Goal: Task Accomplishment & Management: Complete application form

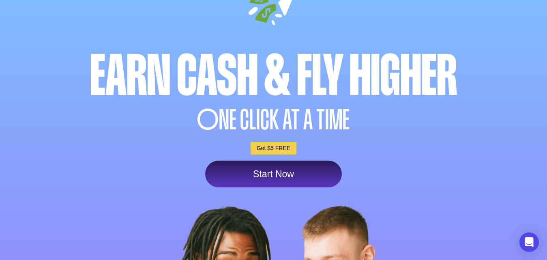
scroll to position [81, 0]
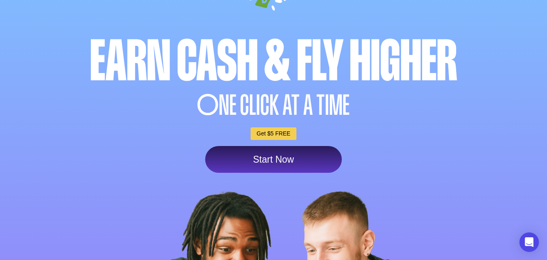
click at [273, 135] on link "Get $5 FREE" at bounding box center [273, 133] width 46 height 13
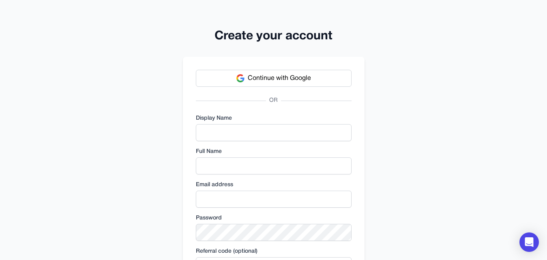
click at [258, 73] on button "Continue with Google" at bounding box center [274, 78] width 156 height 17
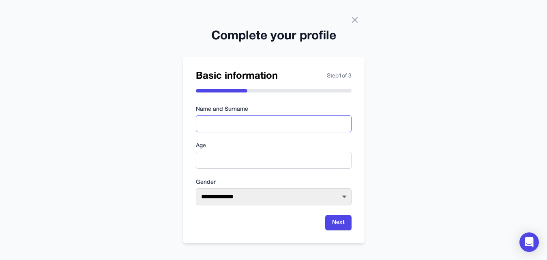
click at [246, 124] on input "text" at bounding box center [274, 123] width 156 height 17
type input "**********"
click at [240, 162] on input "number" at bounding box center [274, 160] width 156 height 17
type input "**"
click at [253, 194] on select "**********" at bounding box center [274, 196] width 156 height 17
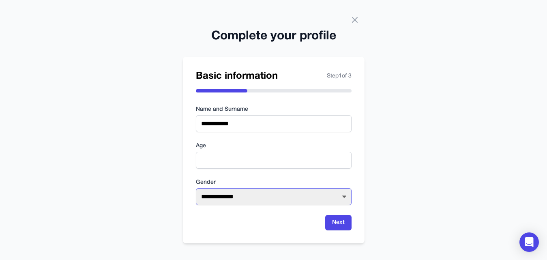
select select "****"
click at [196, 188] on select "**********" at bounding box center [274, 196] width 156 height 17
click at [334, 217] on button "Next" at bounding box center [338, 222] width 26 height 15
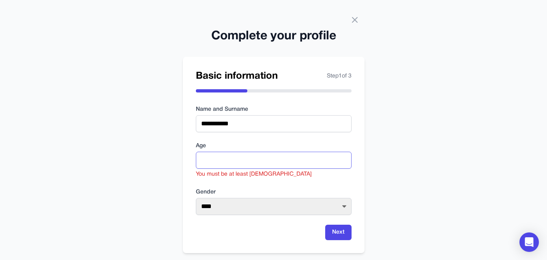
click at [220, 155] on input "**" at bounding box center [274, 160] width 156 height 17
type input "*"
type input "**"
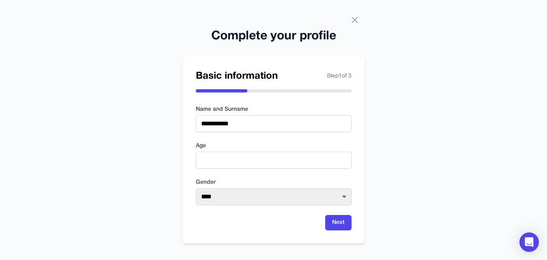
click at [344, 214] on form "**********" at bounding box center [274, 167] width 156 height 125
click at [339, 220] on button "Next" at bounding box center [338, 222] width 26 height 15
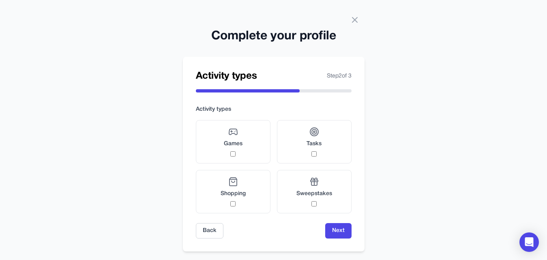
click at [236, 146] on span "Games" at bounding box center [233, 144] width 19 height 8
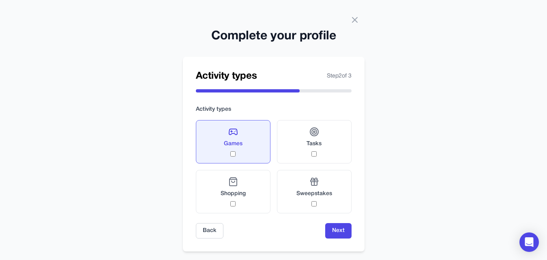
click at [312, 144] on span "Tasks" at bounding box center [313, 144] width 15 height 8
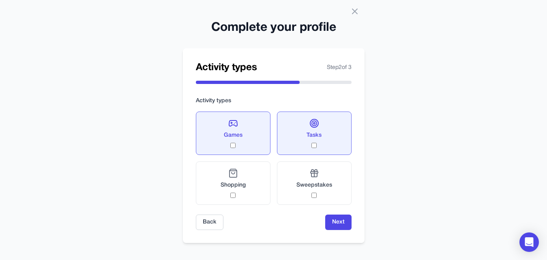
scroll to position [11, 0]
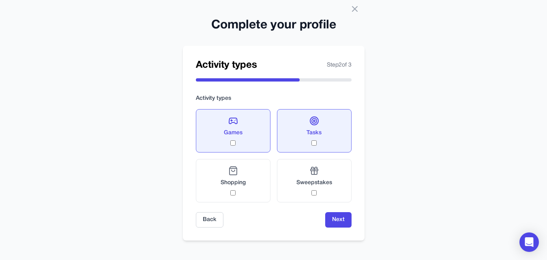
click at [319, 196] on label "Sweepstakes" at bounding box center [314, 180] width 75 height 43
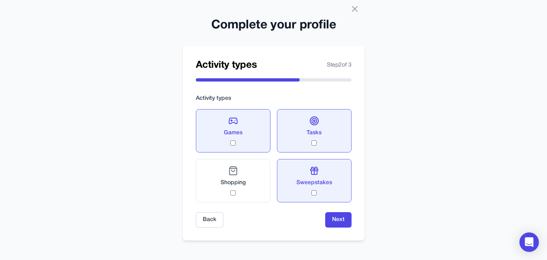
click at [337, 221] on button "Next" at bounding box center [338, 219] width 26 height 15
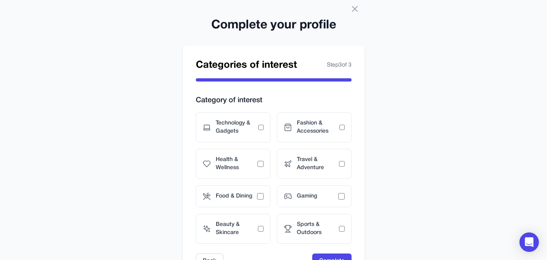
click at [235, 136] on div "Technology & Gadgets" at bounding box center [233, 127] width 75 height 30
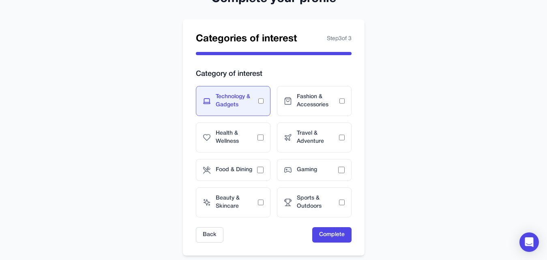
scroll to position [51, 0]
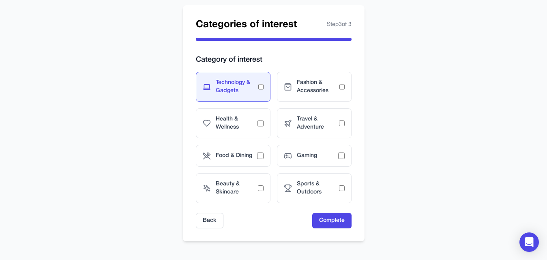
click at [319, 156] on span "Gaming" at bounding box center [317, 156] width 41 height 8
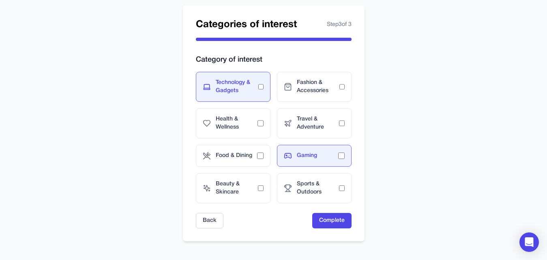
click at [333, 192] on span "Sports & Outdoors" at bounding box center [318, 188] width 42 height 16
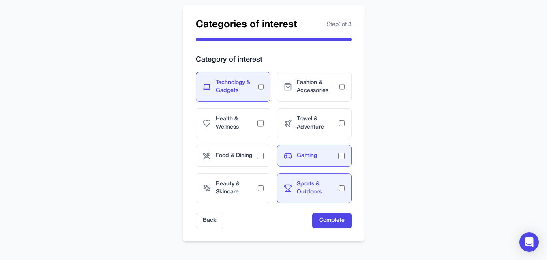
click at [252, 122] on span "Health & Wellness" at bounding box center [237, 123] width 42 height 16
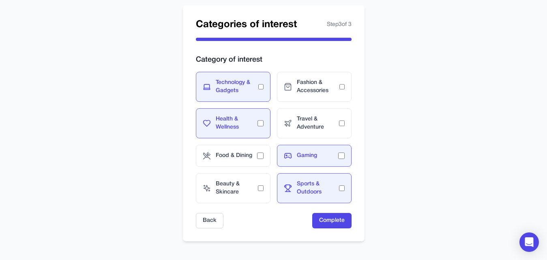
click at [325, 222] on button "Complete" at bounding box center [331, 220] width 39 height 15
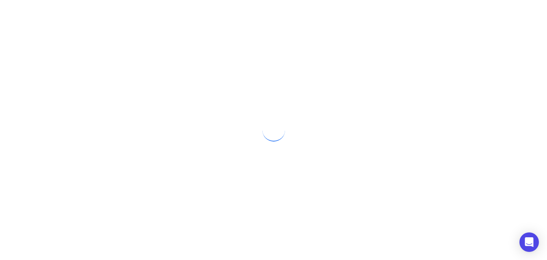
scroll to position [0, 0]
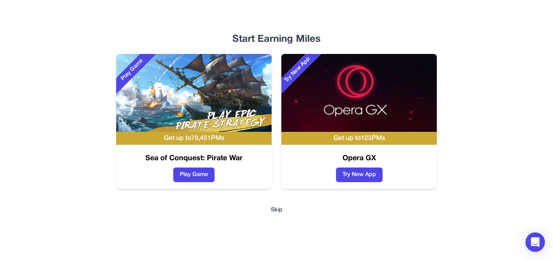
click at [192, 173] on button "Play Game" at bounding box center [193, 174] width 41 height 15
click at [348, 175] on button "Try New App" at bounding box center [359, 174] width 47 height 15
click at [282, 205] on div "Start Earning Miles Play Game Get up to 78,451 PMs Sea of Conquest: Pirate War …" at bounding box center [276, 130] width 519 height 260
click at [277, 213] on button "Skip" at bounding box center [277, 210] width 12 height 8
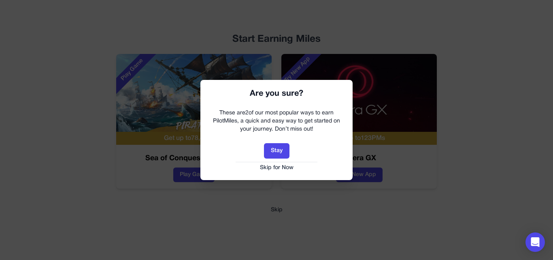
click at [277, 166] on button "Skip for Now" at bounding box center [277, 168] width 136 height 8
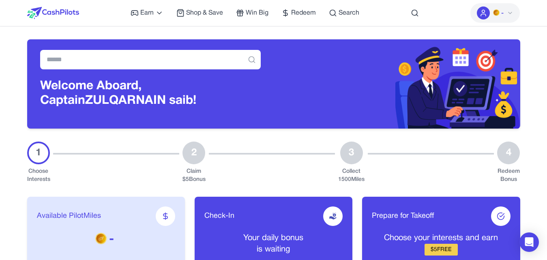
click at [192, 156] on div "2" at bounding box center [193, 152] width 23 height 23
click at [52, 154] on div "1 Choose Interests 2 Claim $ 5 Bonus 3 Collect 1500 Miles 4 Redeem Bonus" at bounding box center [273, 162] width 493 height 42
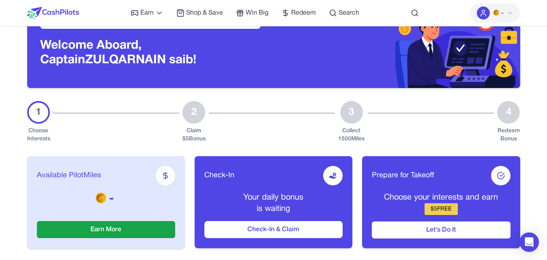
scroll to position [81, 0]
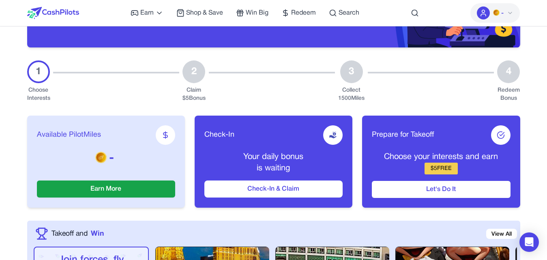
click at [224, 190] on button "Check-In & Claim" at bounding box center [273, 188] width 138 height 17
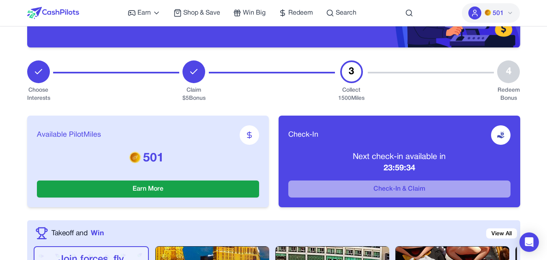
click at [480, 14] on div at bounding box center [474, 12] width 13 height 13
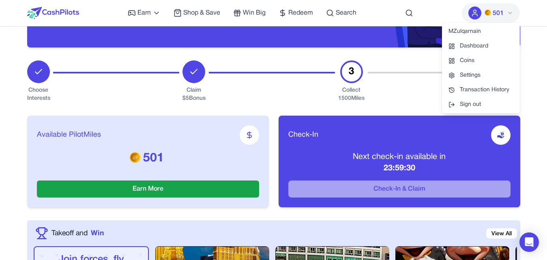
click at [472, 42] on link "Dashboard" at bounding box center [481, 46] width 78 height 15
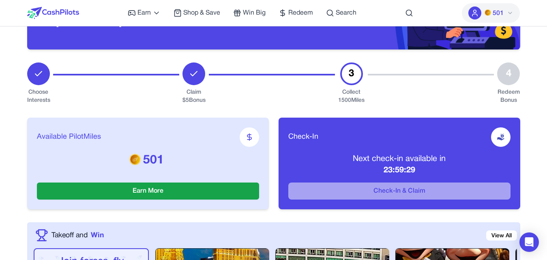
scroll to position [81, 0]
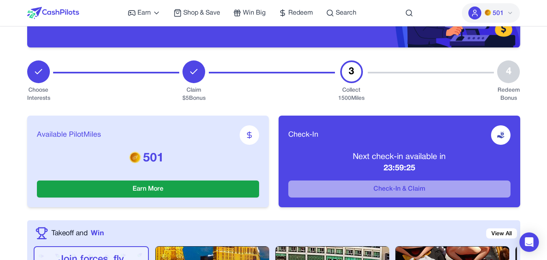
click at [357, 73] on div "3" at bounding box center [351, 71] width 23 height 23
click at [196, 72] on icon at bounding box center [194, 72] width 10 height 10
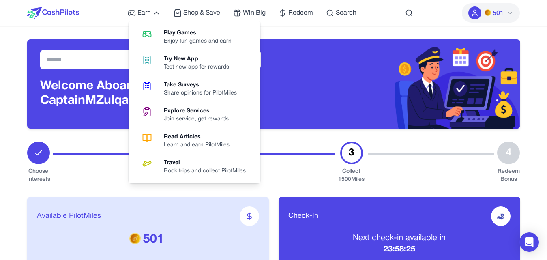
click at [140, 13] on span "Earn" at bounding box center [143, 13] width 13 height 10
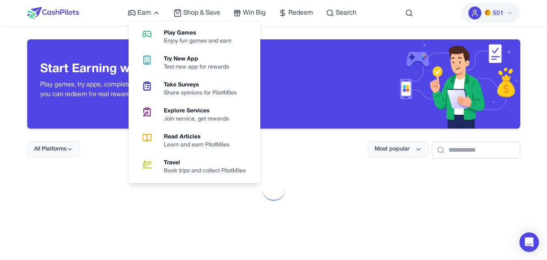
click at [354, 36] on div "Start Earning with Every Action Play games, try apps, complete surveys and more…" at bounding box center [273, 77] width 493 height 102
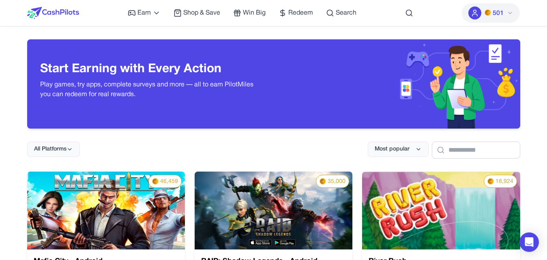
click at [296, 13] on span "Redeem" at bounding box center [300, 13] width 25 height 10
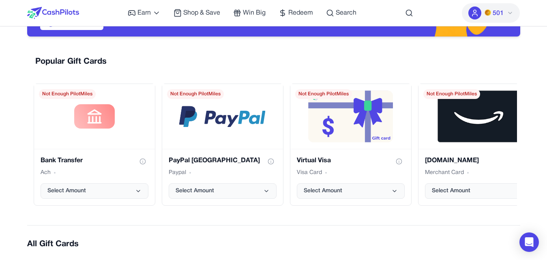
scroll to position [47, 0]
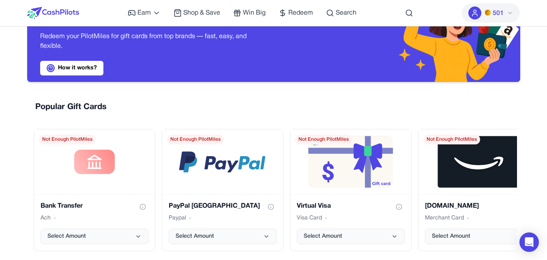
click at [259, 182] on div "PayPal USA gift card" at bounding box center [222, 161] width 121 height 65
click at [140, 201] on div "Bank Transfer Ach Select Amount" at bounding box center [94, 222] width 121 height 56
click at [141, 203] on button "Show gift card information" at bounding box center [142, 206] width 11 height 11
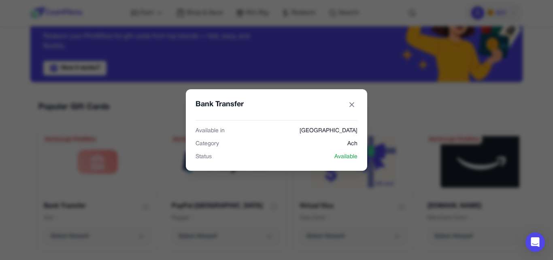
click at [351, 100] on button "Bank Transfer gift card" at bounding box center [351, 104] width 11 height 11
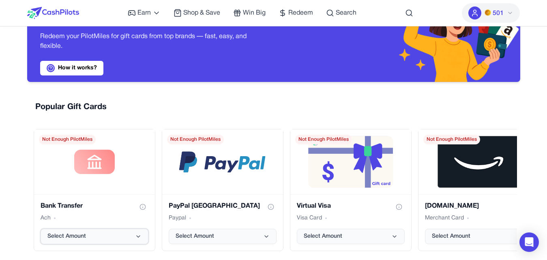
click at [122, 232] on button "Select Amount" at bounding box center [95, 235] width 108 height 15
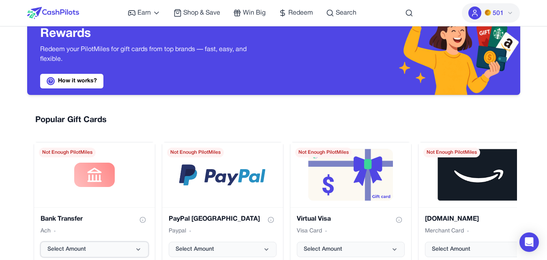
scroll to position [81, 0]
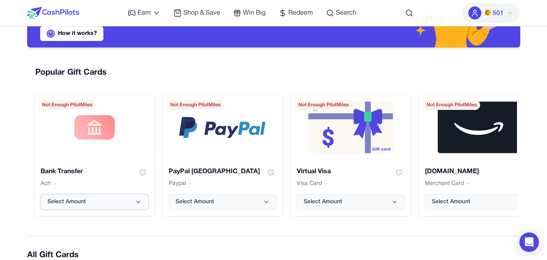
click at [113, 207] on button "Select Amount" at bounding box center [95, 201] width 108 height 15
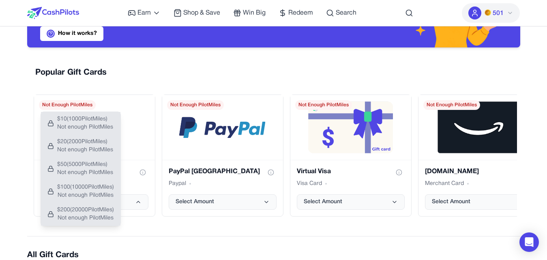
click at [167, 89] on div "Popular Gift Cards Bank Transfer Ach Select Amount Not Enough PilotMiles PayPal…" at bounding box center [273, 141] width 493 height 162
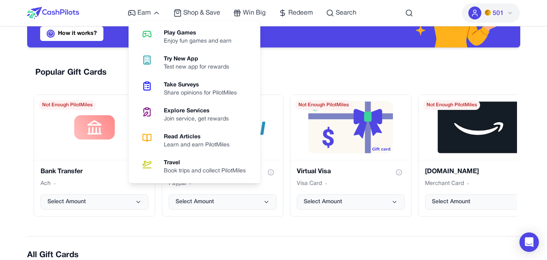
click at [149, 14] on span "Earn" at bounding box center [143, 13] width 13 height 10
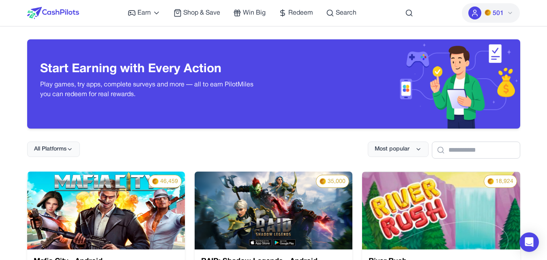
click at [478, 14] on icon at bounding box center [474, 13] width 8 height 8
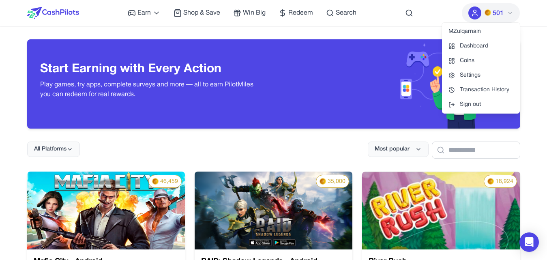
click at [469, 44] on link "Dashboard" at bounding box center [481, 46] width 78 height 15
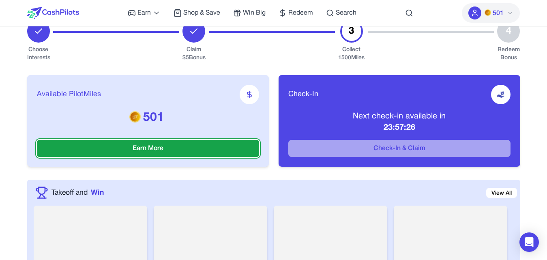
click at [158, 145] on div "Available PilotMiles 501 Earn More Check-In Next check-in available in 23:57:26…" at bounding box center [273, 120] width 493 height 117
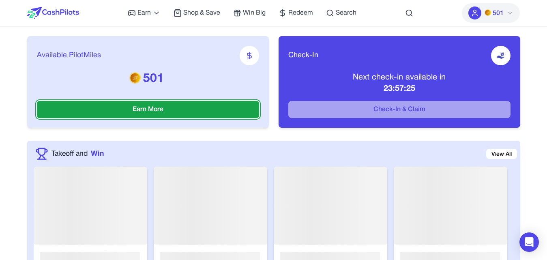
scroll to position [162, 0]
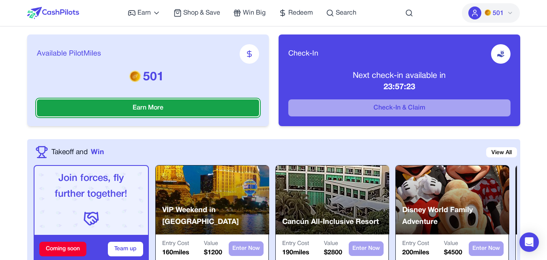
click at [214, 107] on button "Earn More" at bounding box center [148, 107] width 222 height 17
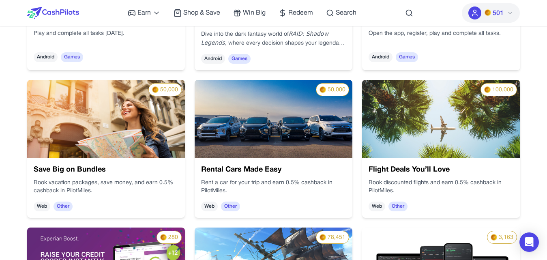
scroll to position [243, 0]
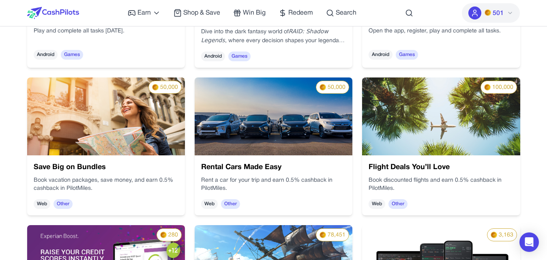
click at [273, 138] on img at bounding box center [273, 116] width 158 height 78
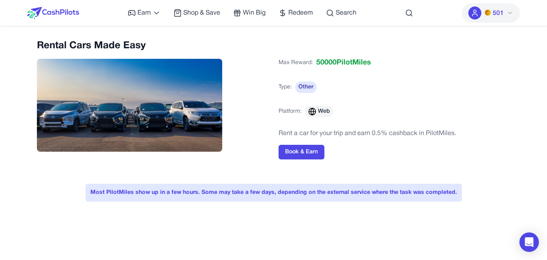
click at [295, 151] on button "Book & Earn" at bounding box center [301, 152] width 46 height 15
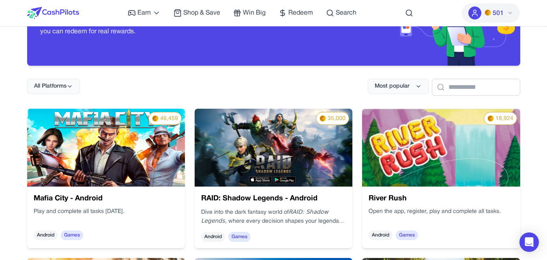
scroll to position [41, 0]
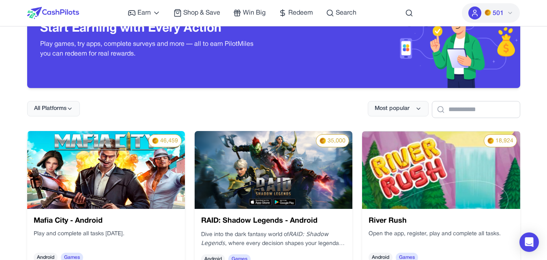
click at [144, 182] on img at bounding box center [106, 170] width 158 height 78
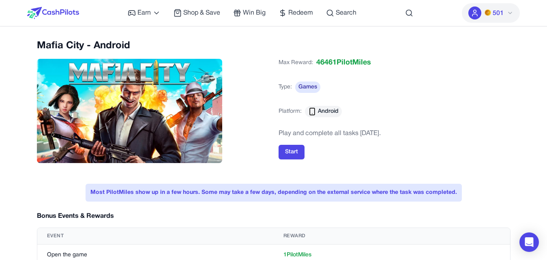
click at [297, 151] on button "Start" at bounding box center [291, 152] width 26 height 15
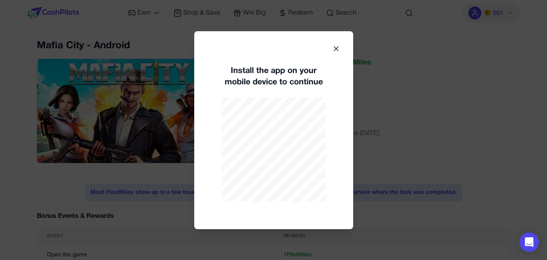
click at [336, 45] on icon at bounding box center [336, 49] width 8 height 8
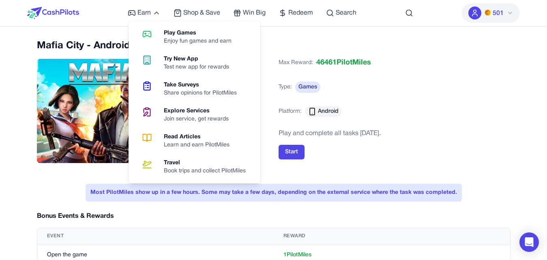
click at [145, 15] on span "Earn" at bounding box center [143, 13] width 13 height 10
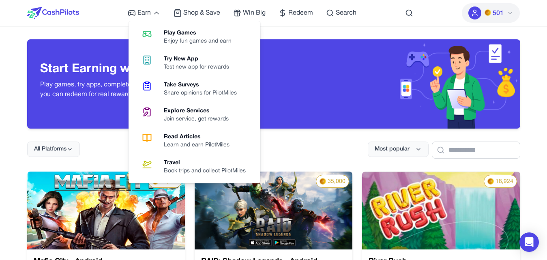
click at [182, 88] on div "Take Surveys" at bounding box center [203, 85] width 79 height 8
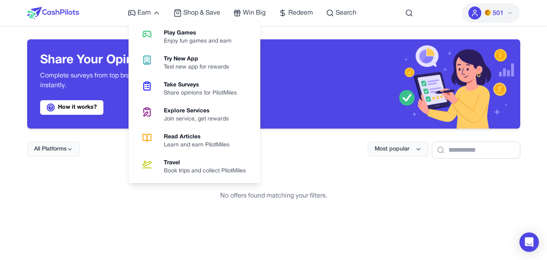
click at [190, 137] on div "Read Articles" at bounding box center [200, 137] width 72 height 8
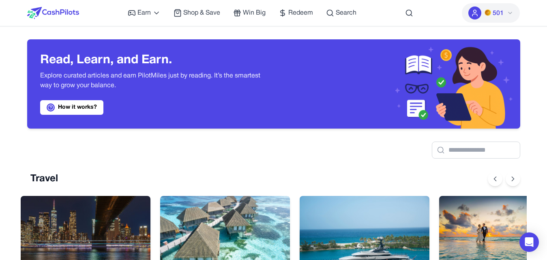
scroll to position [162, 0]
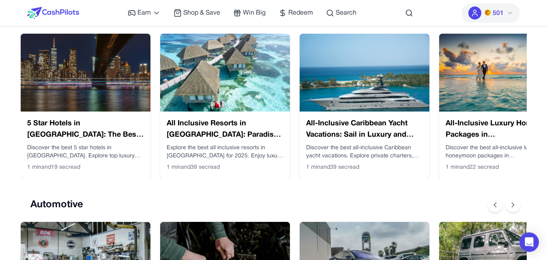
click at [125, 68] on img at bounding box center [86, 73] width 130 height 78
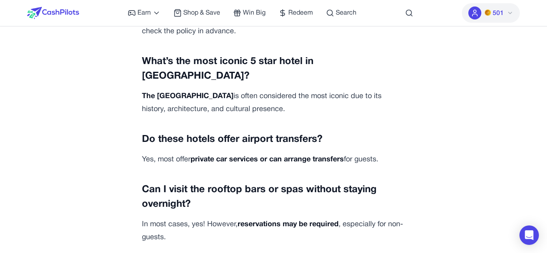
scroll to position [2755, 0]
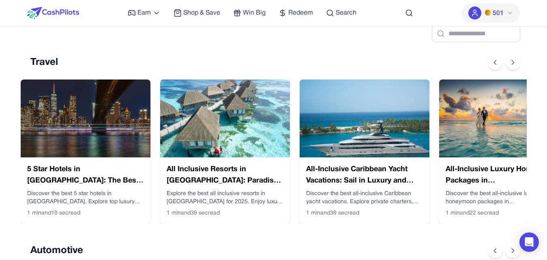
scroll to position [203, 0]
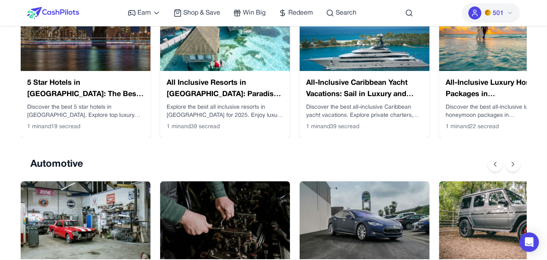
click at [485, 14] on img at bounding box center [487, 12] width 6 height 6
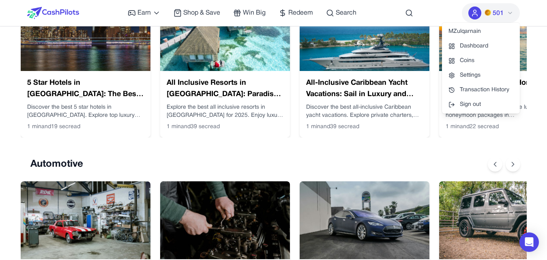
click at [468, 58] on link "Coins" at bounding box center [481, 60] width 78 height 15
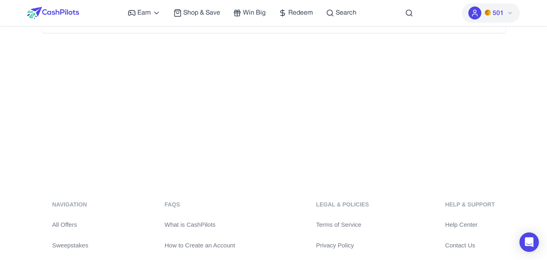
scroll to position [50, 0]
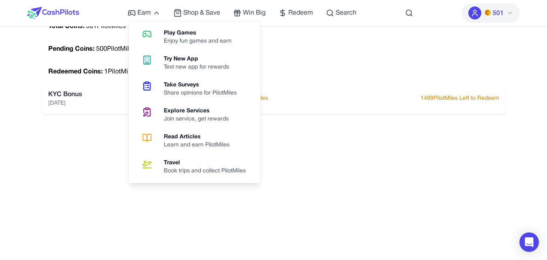
click at [140, 14] on span "Earn" at bounding box center [143, 13] width 13 height 10
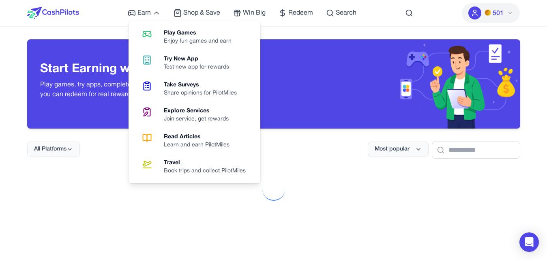
click at [141, 15] on span "Earn" at bounding box center [143, 13] width 13 height 10
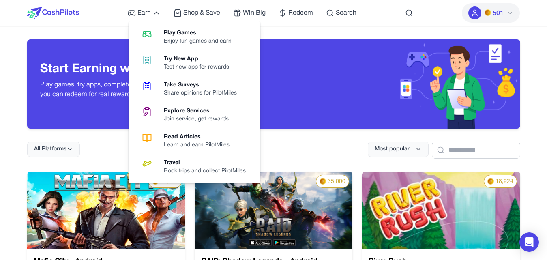
click at [184, 62] on div "Try New App" at bounding box center [200, 59] width 72 height 8
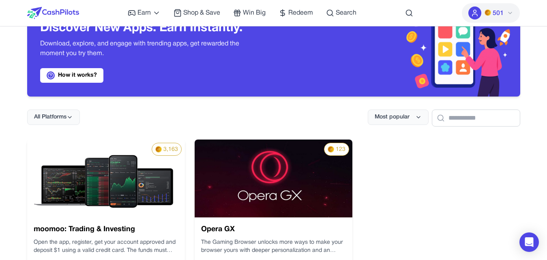
scroll to position [81, 0]
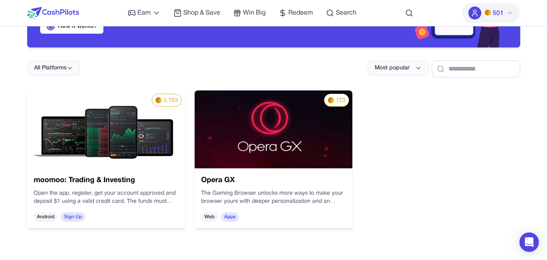
click at [301, 107] on img at bounding box center [368, 19] width 135 height 176
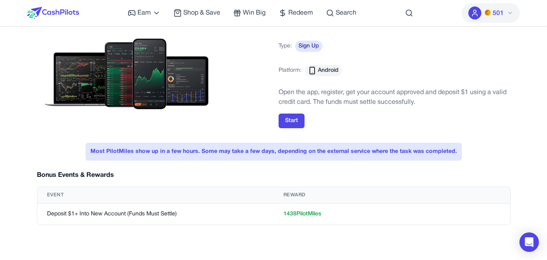
scroll to position [41, 0]
click at [282, 120] on button "Start" at bounding box center [291, 121] width 26 height 15
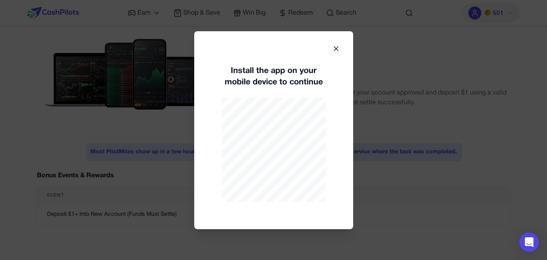
click at [335, 51] on icon at bounding box center [336, 49] width 8 height 8
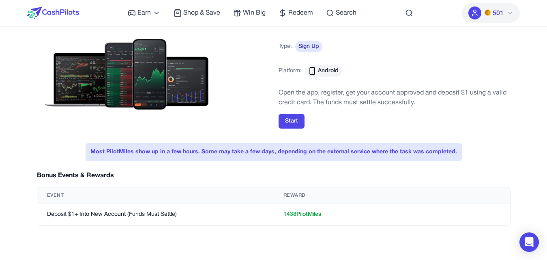
click at [323, 71] on span "Android" at bounding box center [328, 71] width 21 height 8
click at [315, 68] on icon at bounding box center [312, 71] width 8 height 8
click at [312, 67] on icon at bounding box center [312, 71] width 8 height 8
click at [310, 69] on rect at bounding box center [312, 71] width 5 height 7
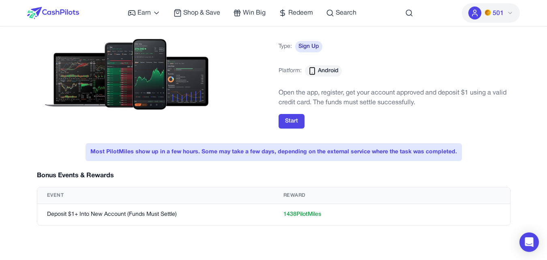
click at [277, 67] on div "moomoo: Trading & Investing Max Reward: 3163 PilotMiles Type: Sign Up Platform:…" at bounding box center [273, 68] width 473 height 138
drag, startPoint x: 280, startPoint y: 70, endPoint x: 322, endPoint y: 67, distance: 42.3
click at [322, 67] on div "Platform: Android" at bounding box center [309, 71] width 63 height 18
click at [322, 64] on div "Platform: Android" at bounding box center [309, 71] width 63 height 18
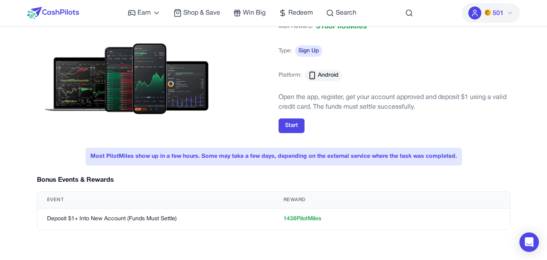
scroll to position [0, 0]
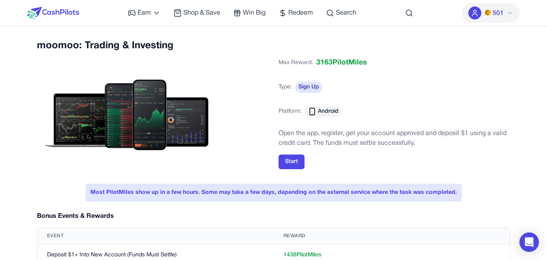
click at [300, 90] on span "Sign Up" at bounding box center [308, 86] width 27 height 11
